Goal: Information Seeking & Learning: Learn about a topic

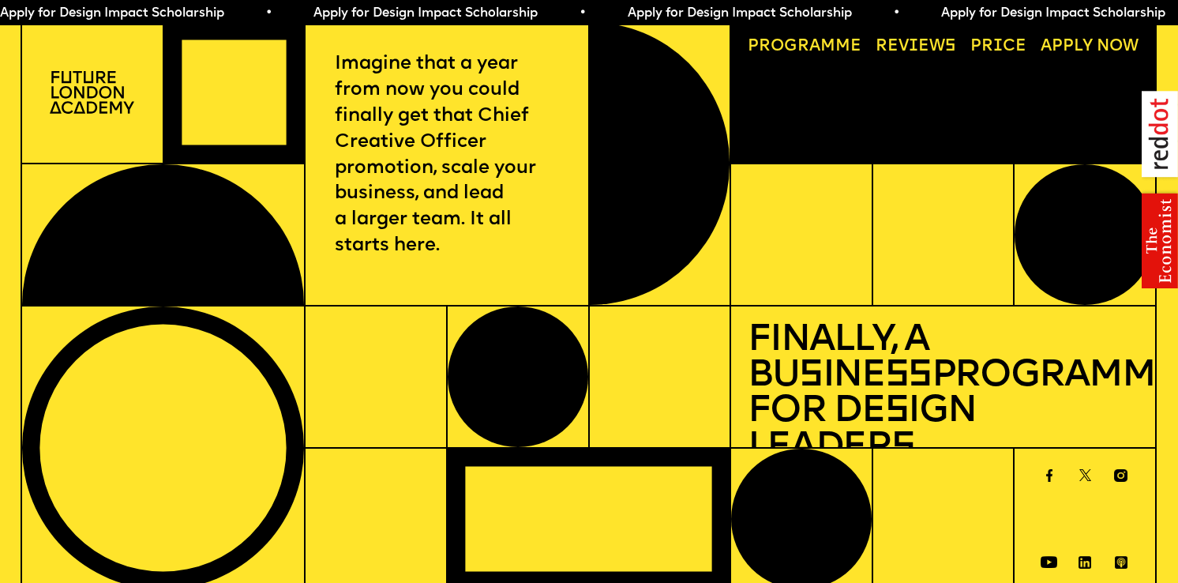
click at [820, 49] on link "Progr a mme" at bounding box center [805, 46] width 130 height 32
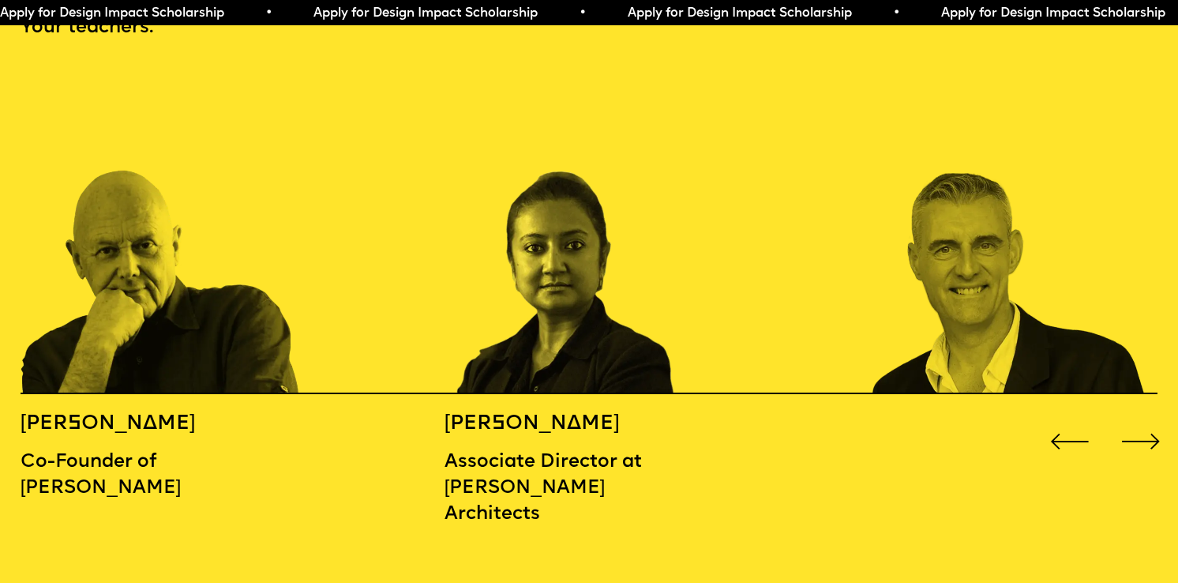
scroll to position [1793, 0]
click at [1136, 417] on div "Next slide" at bounding box center [1140, 440] width 47 height 47
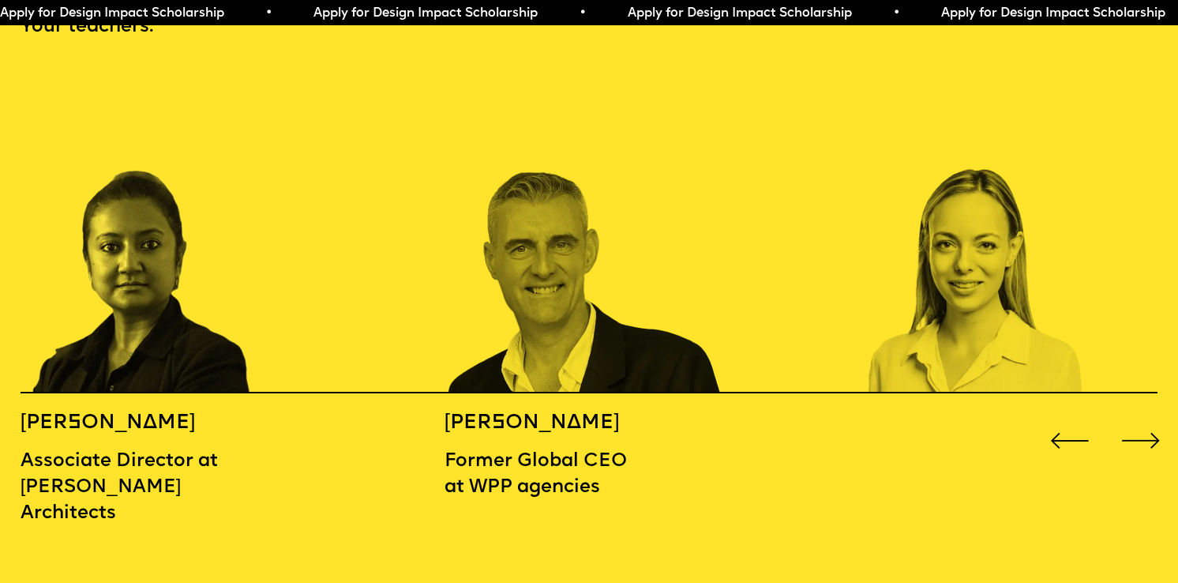
click at [1136, 417] on div "Next slide" at bounding box center [1140, 440] width 47 height 47
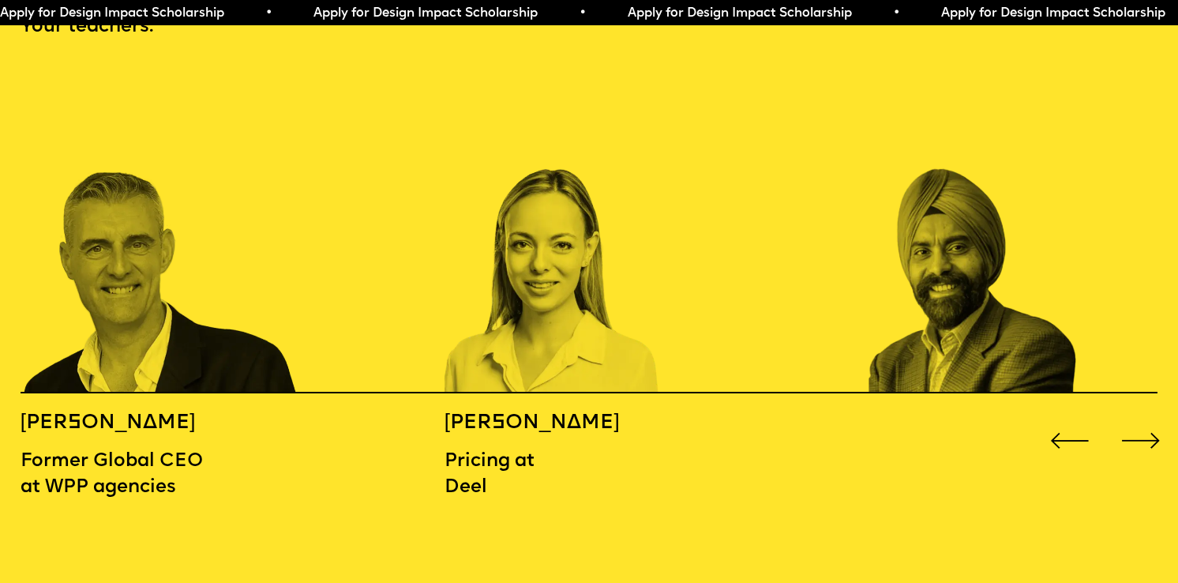
click at [1136, 417] on div "Next slide" at bounding box center [1140, 440] width 47 height 47
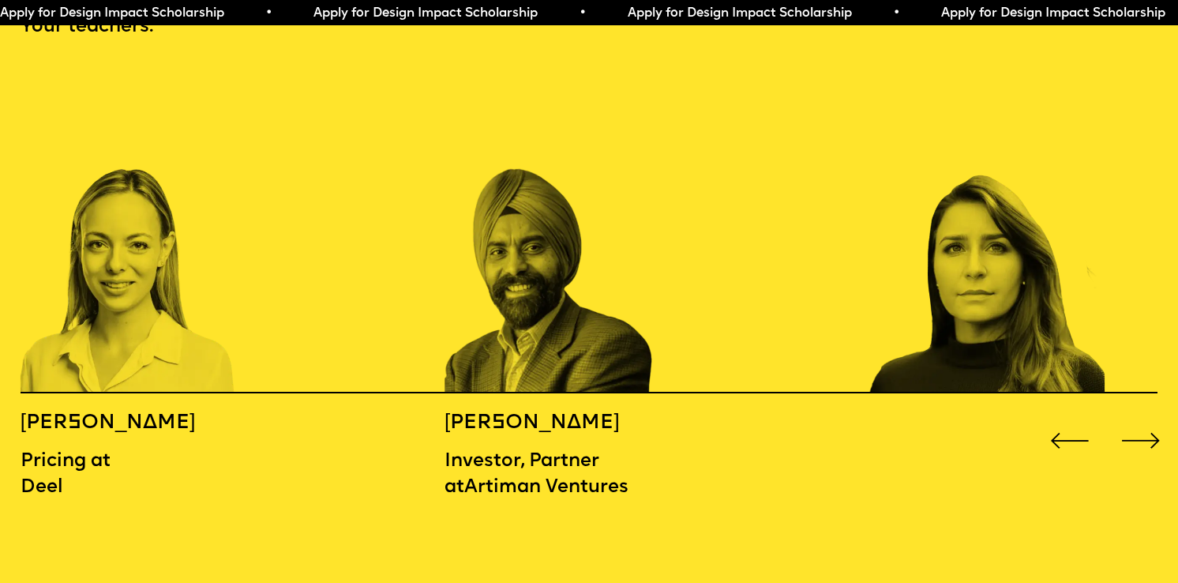
click at [1136, 417] on div "Next slide" at bounding box center [1140, 440] width 47 height 47
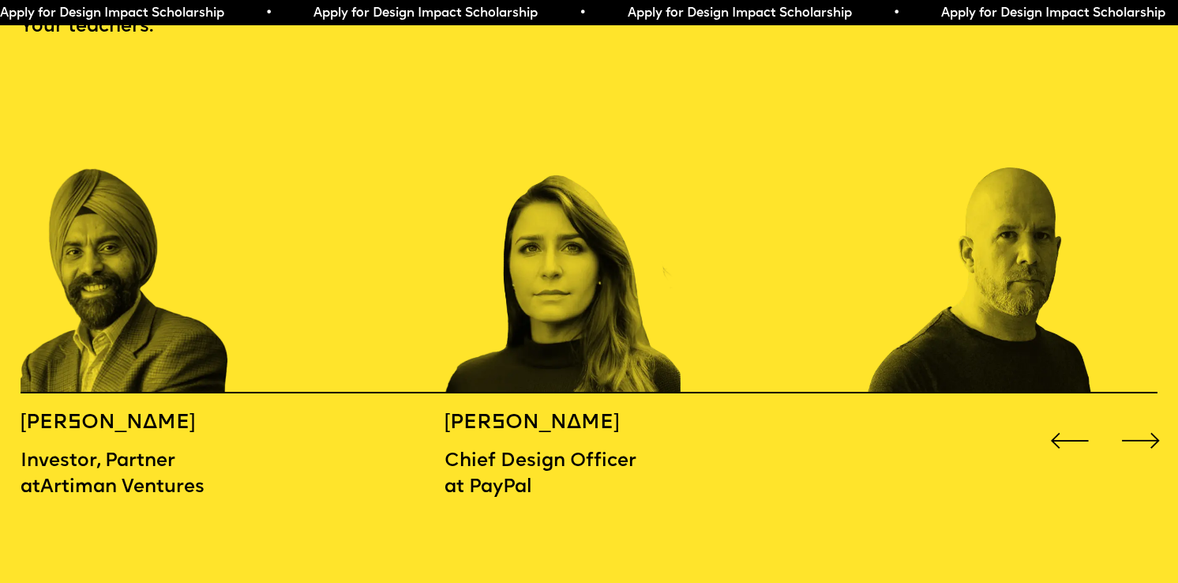
click at [1136, 417] on div "Next slide" at bounding box center [1140, 440] width 47 height 47
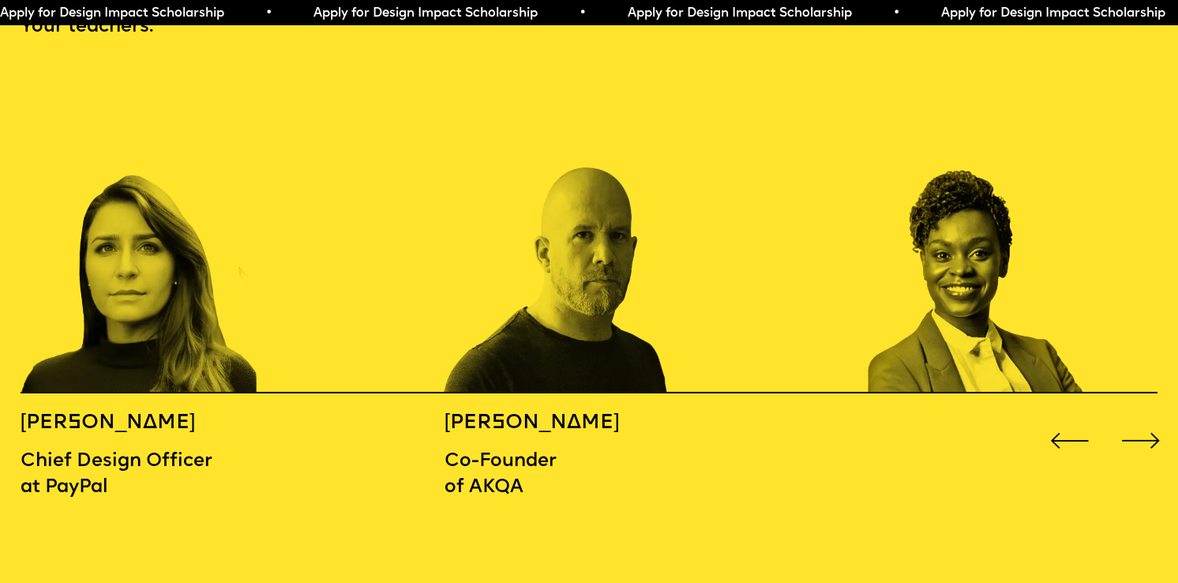
click at [1136, 417] on div "Next slide" at bounding box center [1140, 440] width 47 height 47
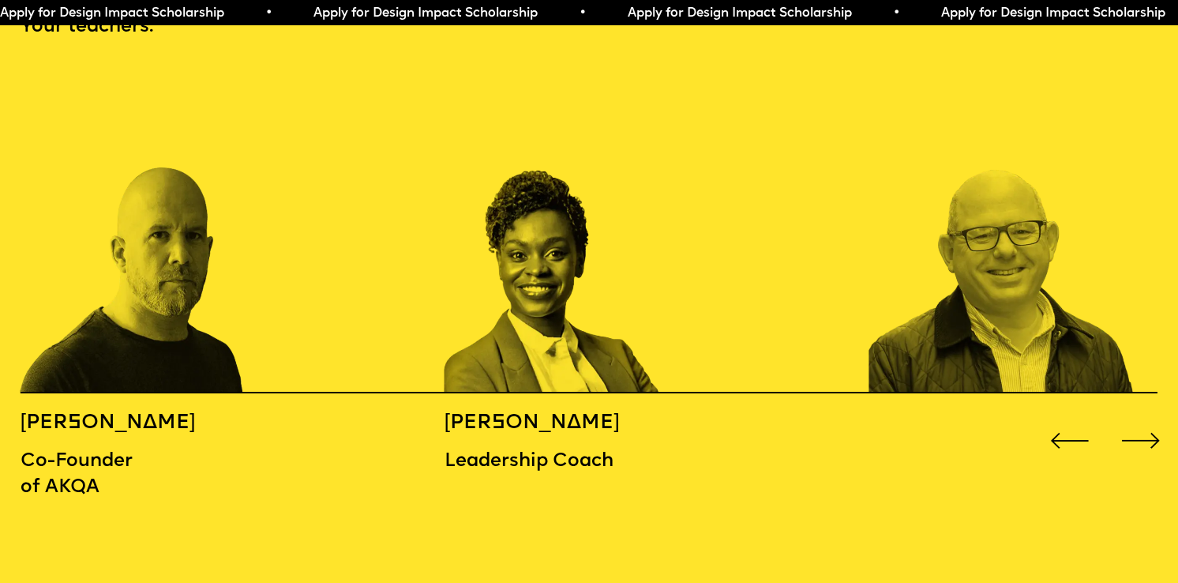
click at [1136, 417] on div "Next slide" at bounding box center [1140, 440] width 47 height 47
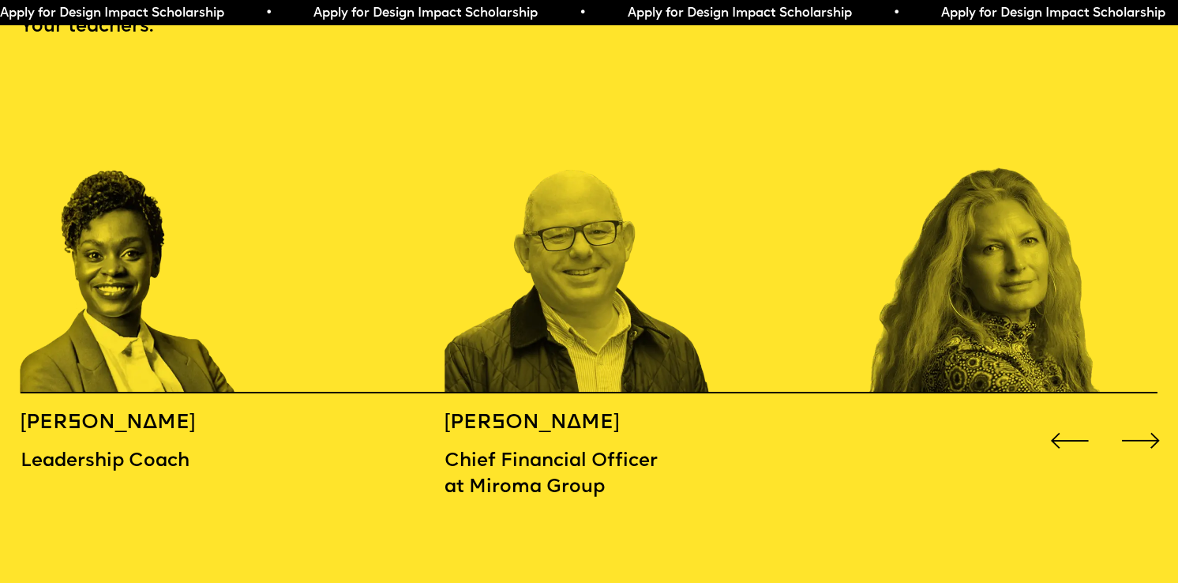
click at [1136, 417] on div "Next slide" at bounding box center [1140, 440] width 47 height 47
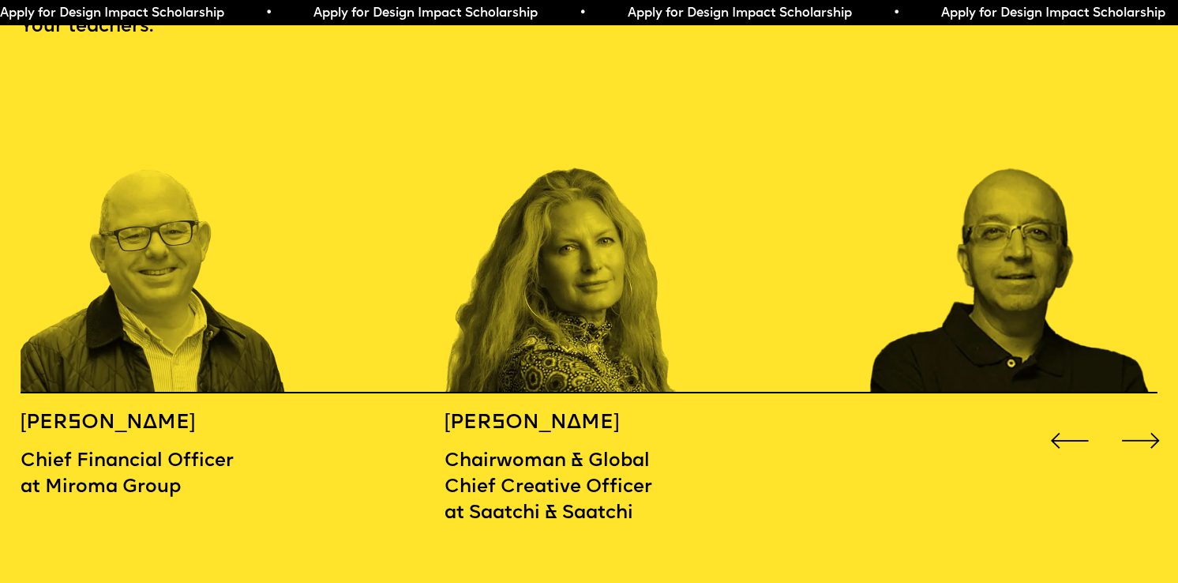
click at [1136, 417] on div "Next slide" at bounding box center [1140, 440] width 47 height 47
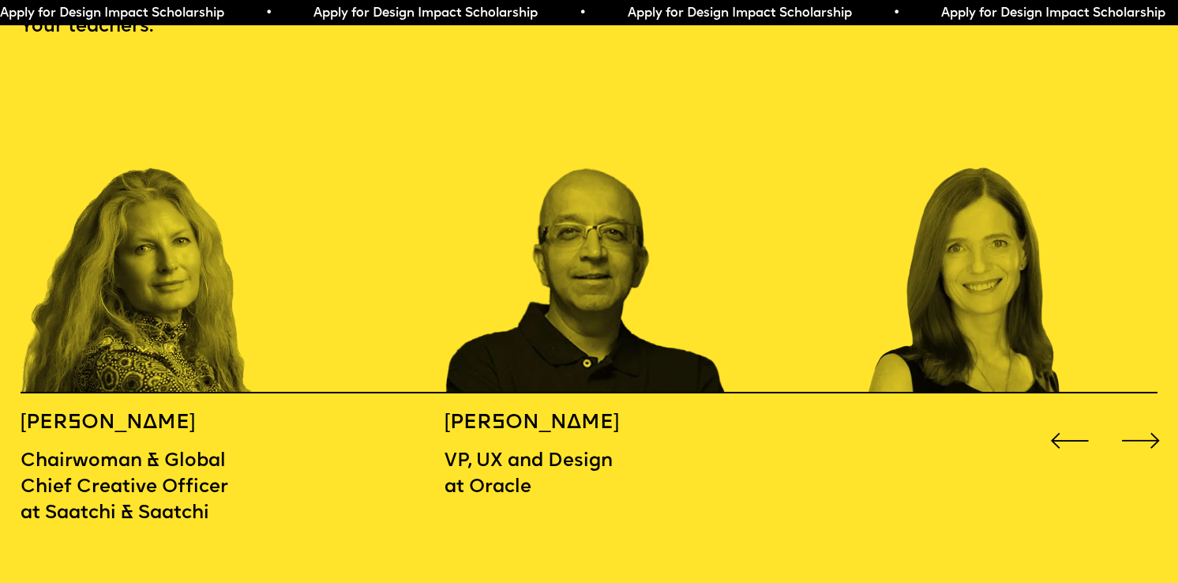
click at [1136, 417] on div "Next slide" at bounding box center [1140, 440] width 47 height 47
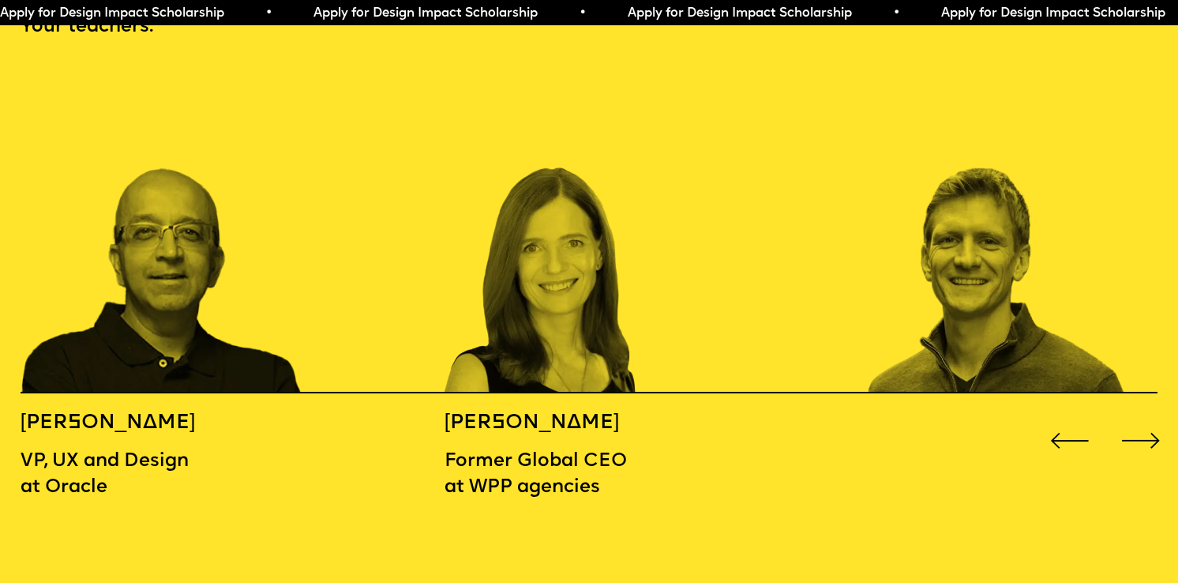
click at [1136, 417] on div "Next slide" at bounding box center [1140, 440] width 47 height 47
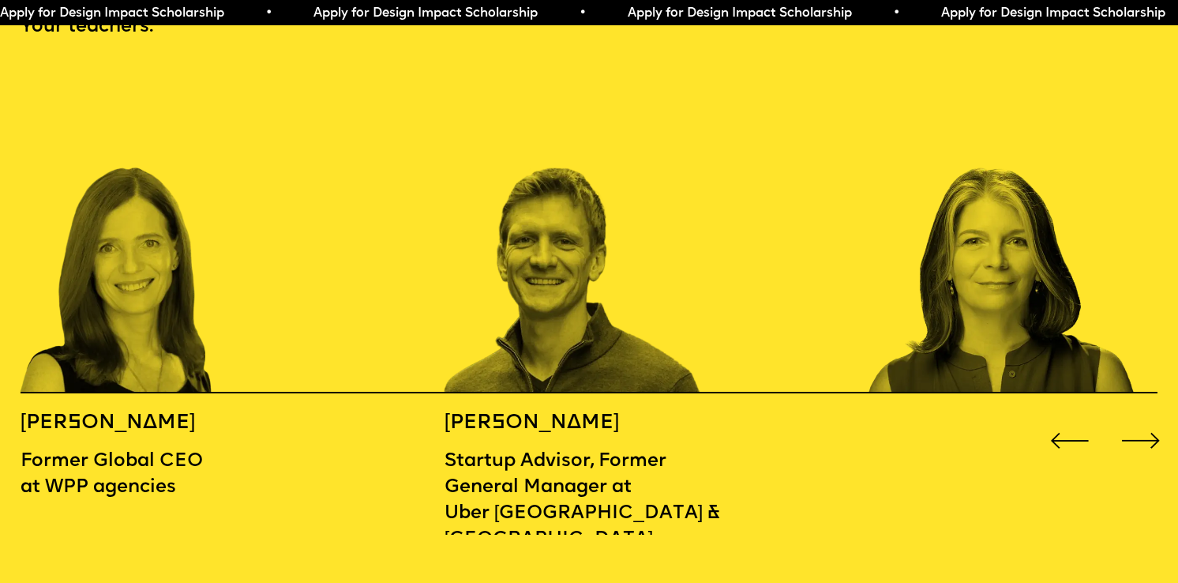
click at [1136, 417] on div "Next slide" at bounding box center [1140, 440] width 47 height 47
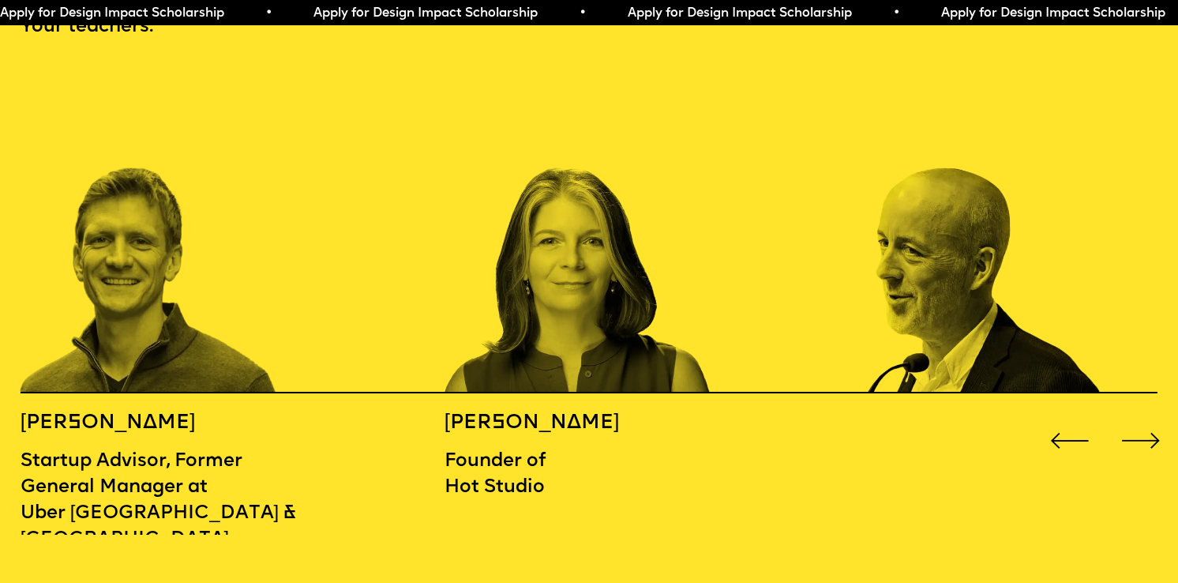
click at [1136, 417] on div "Next slide" at bounding box center [1140, 440] width 47 height 47
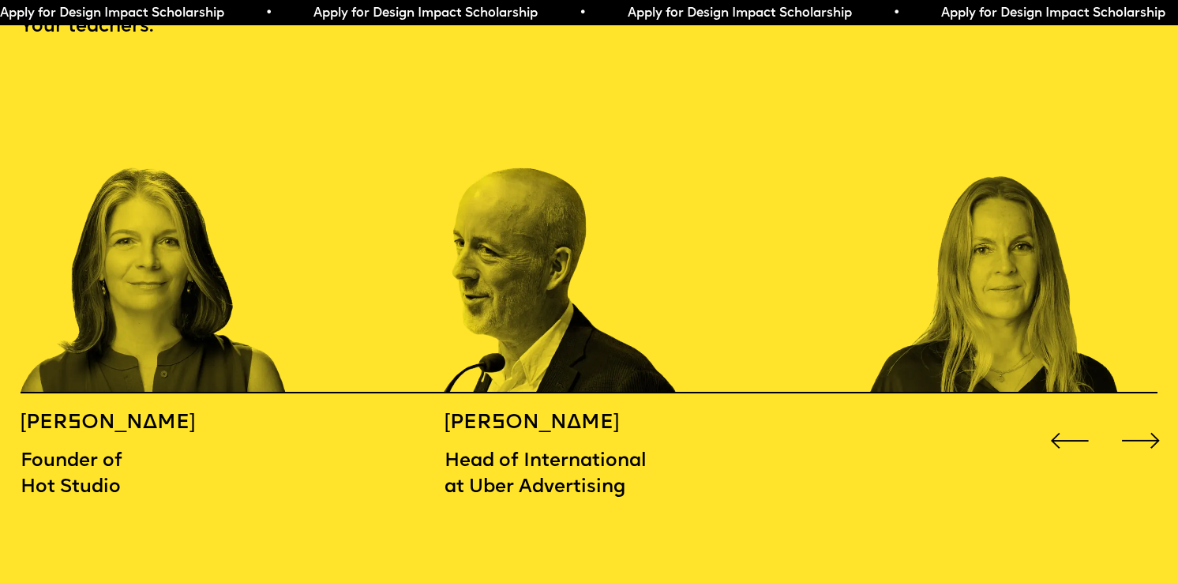
click at [1136, 417] on div "Next slide" at bounding box center [1140, 440] width 47 height 47
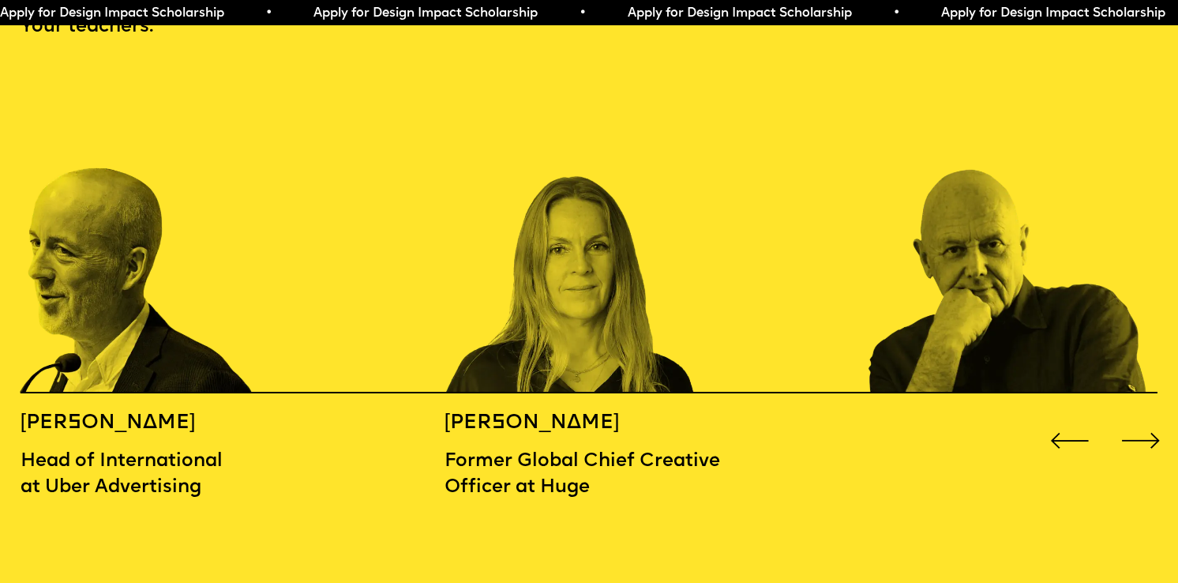
click at [1136, 417] on div "Next slide" at bounding box center [1140, 440] width 47 height 47
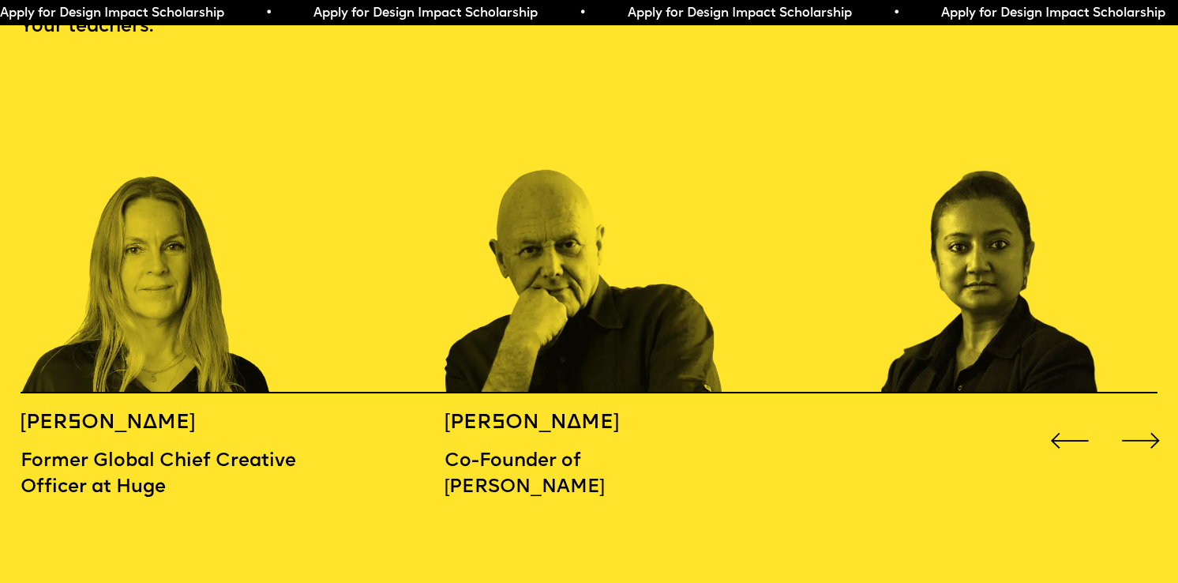
click at [1136, 417] on div "Next slide" at bounding box center [1140, 440] width 47 height 47
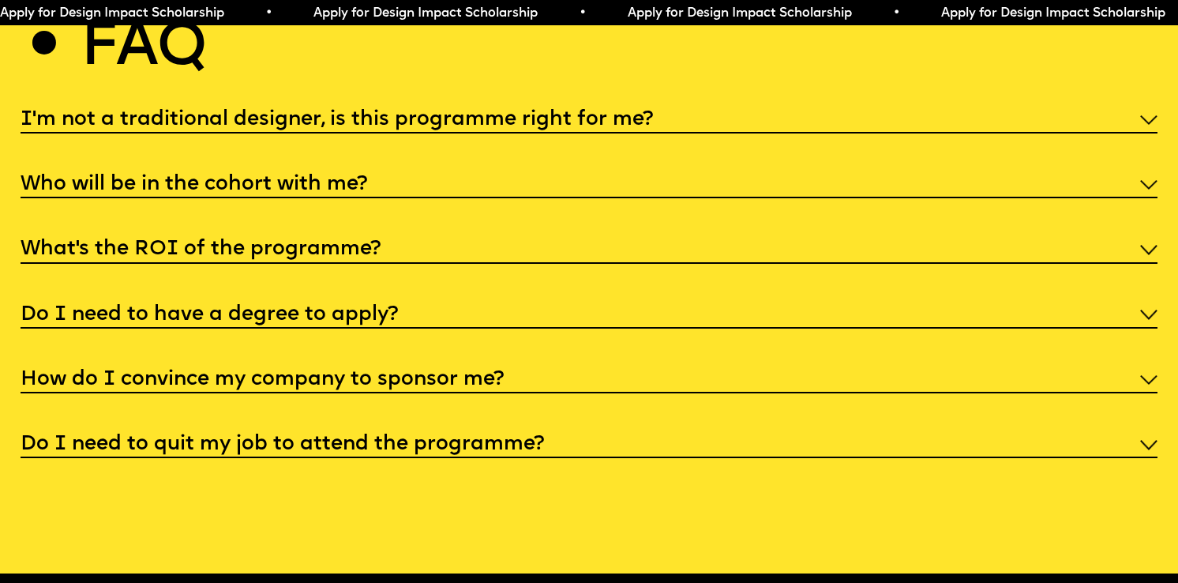
scroll to position [6136, 0]
